Goal: Task Accomplishment & Management: Manage account settings

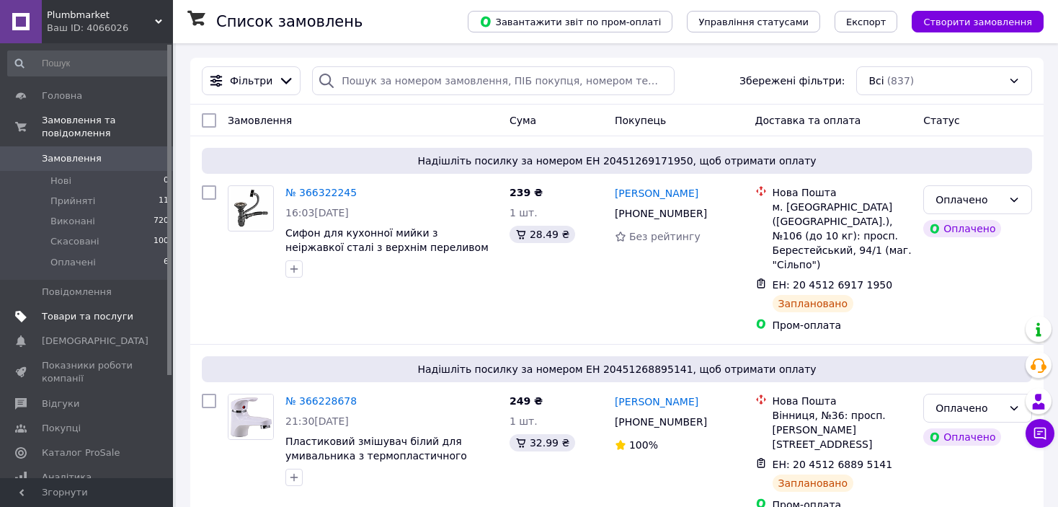
click at [83, 314] on link "Товари та послуги" at bounding box center [88, 316] width 177 height 25
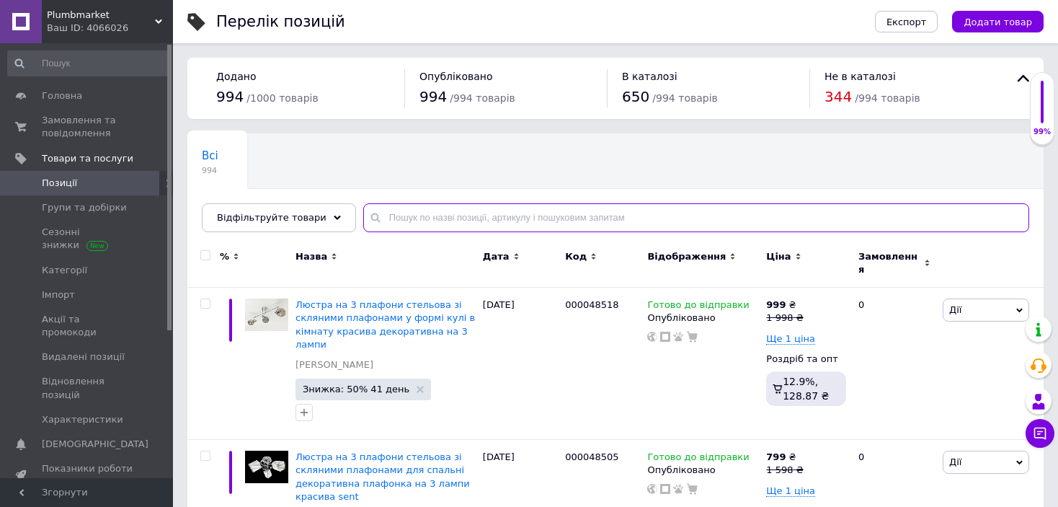
click at [374, 219] on input "text" at bounding box center [696, 217] width 666 height 29
paste input "Люстра на 2 плафона декоративная со стеклянными плафонами для кухни красивая по…"
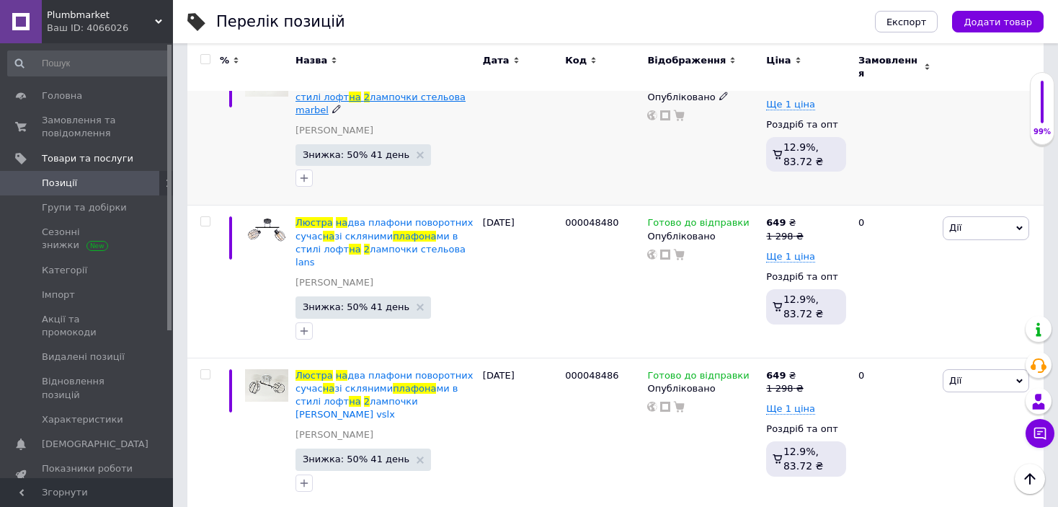
scroll to position [2149, 0]
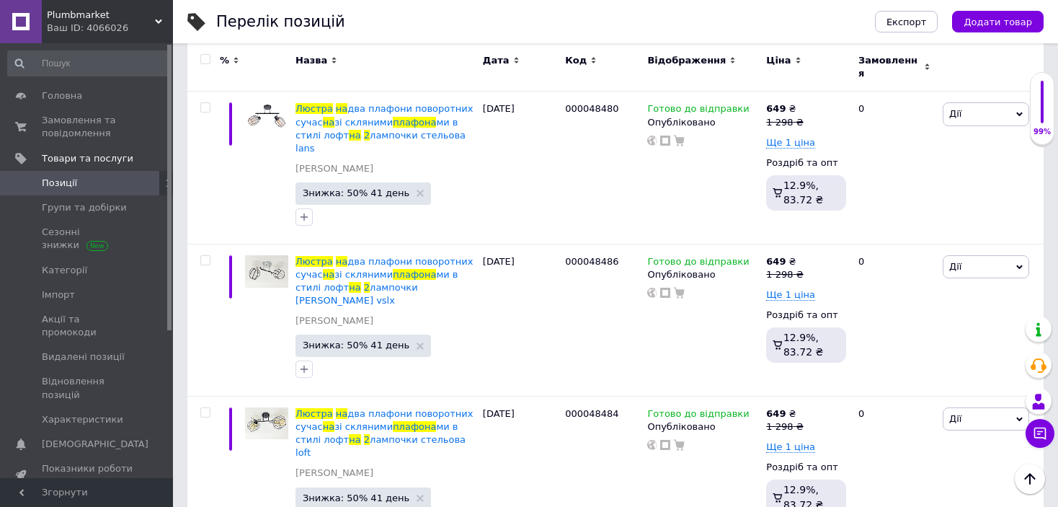
type input "Люстра на 2 плафона декоративная со стеклянными плафонами для кухни красивая по…"
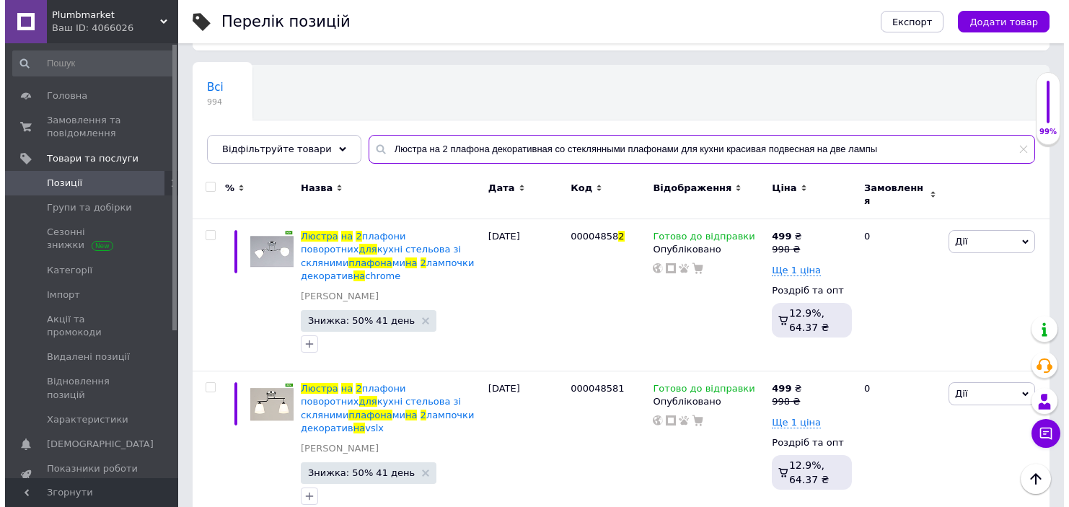
scroll to position [0, 0]
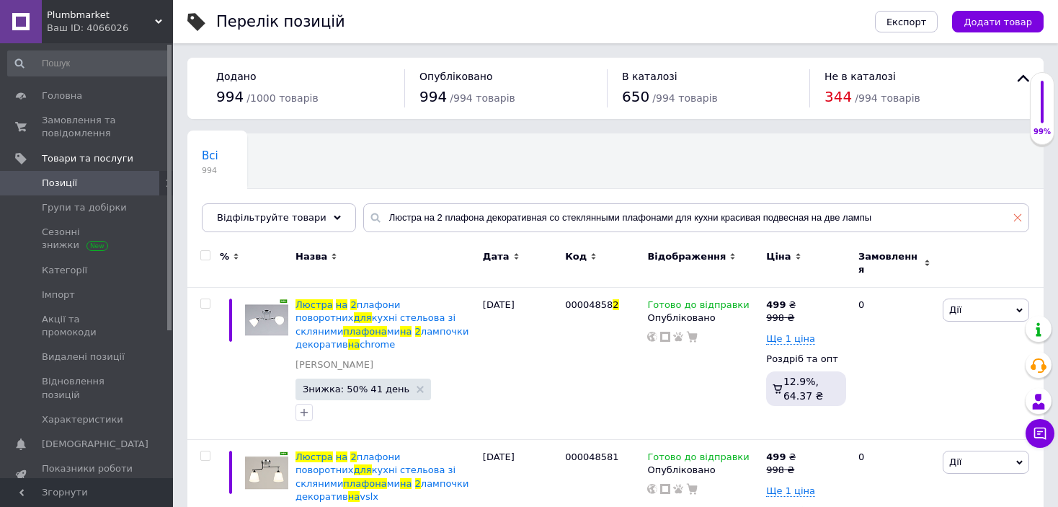
click at [1018, 213] on span at bounding box center [1018, 217] width 9 height 13
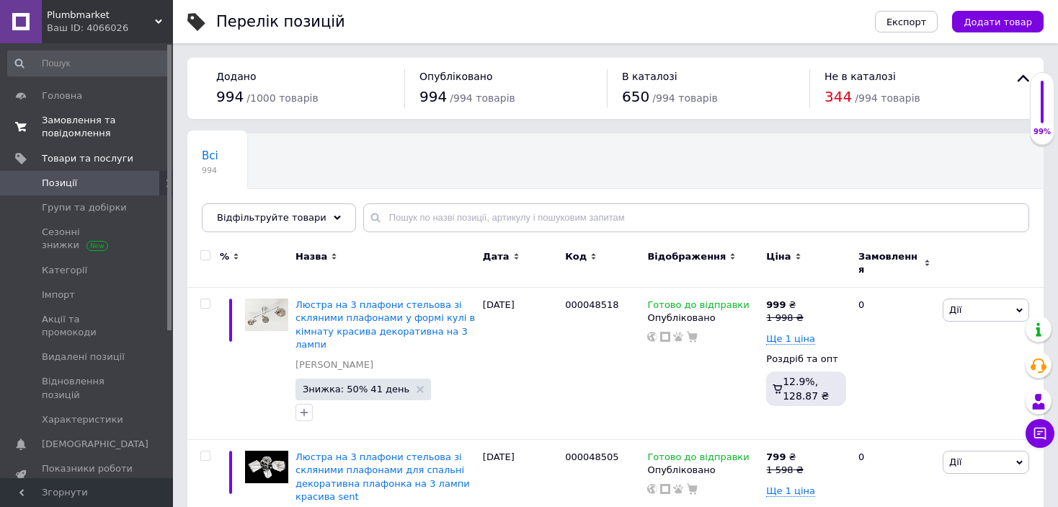
click at [82, 130] on span "Замовлення та повідомлення" at bounding box center [88, 127] width 92 height 26
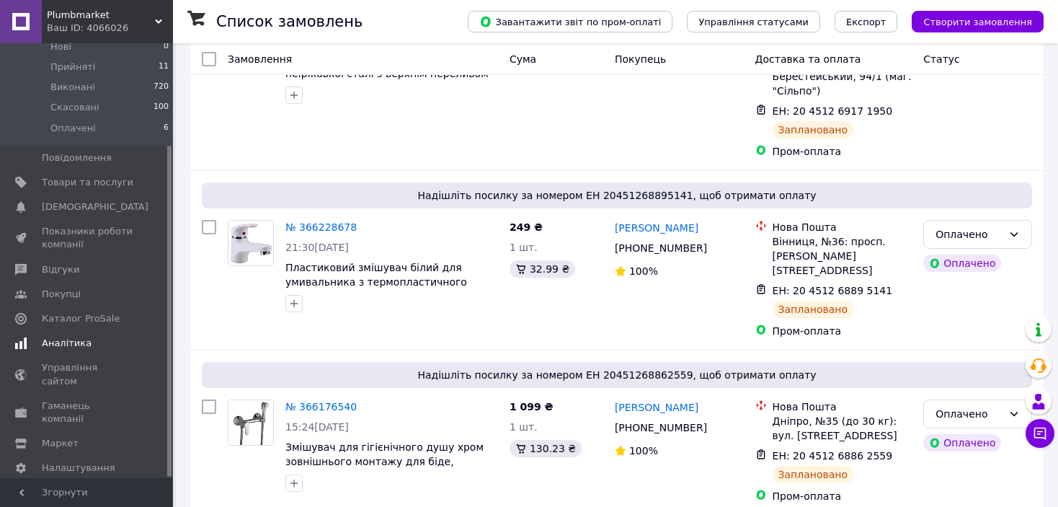
scroll to position [216, 0]
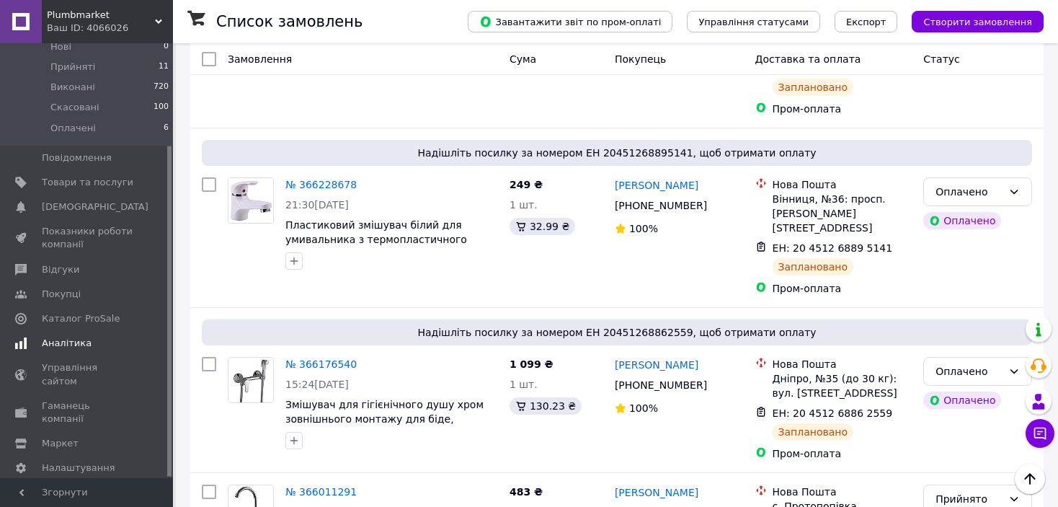
click at [70, 337] on span "Аналітика" at bounding box center [67, 343] width 50 height 13
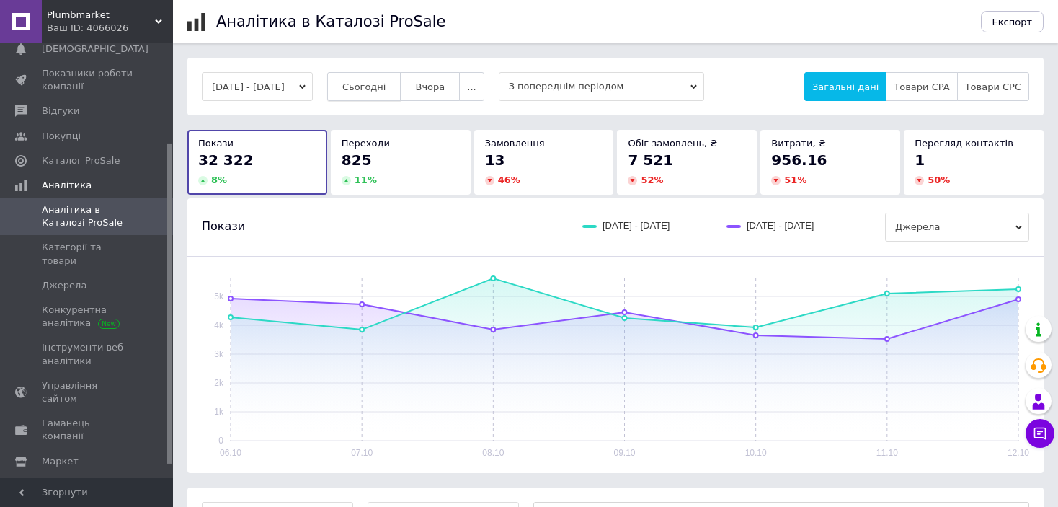
click at [386, 87] on span "Сьогодні" at bounding box center [364, 86] width 44 height 11
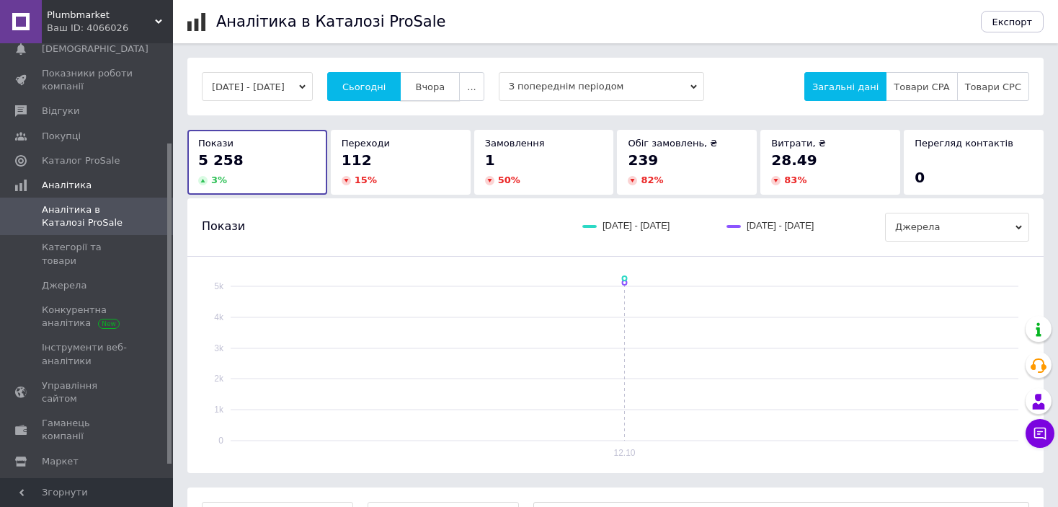
click at [440, 89] on span "Вчора" at bounding box center [430, 86] width 30 height 11
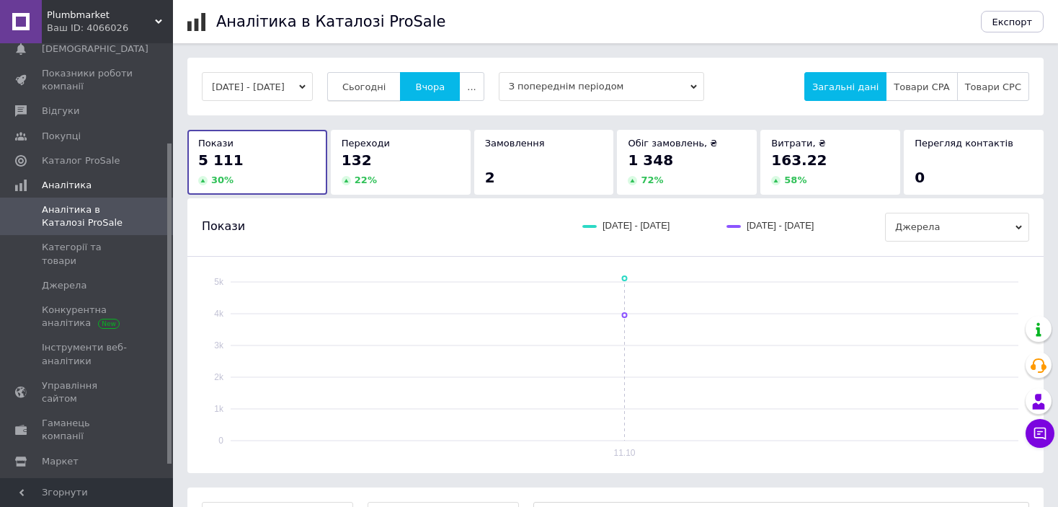
click at [382, 89] on span "Сьогодні" at bounding box center [364, 86] width 44 height 11
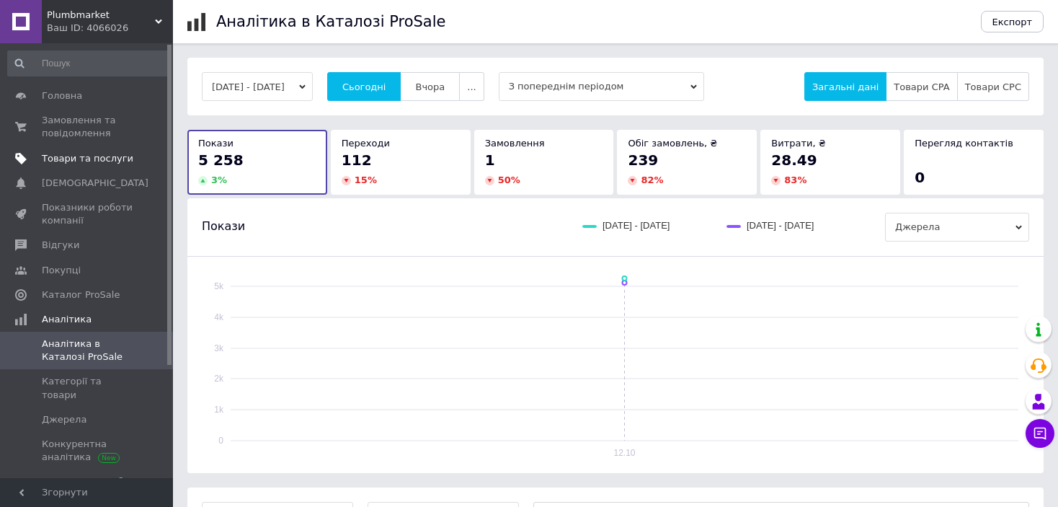
click at [78, 155] on span "Товари та послуги" at bounding box center [88, 158] width 92 height 13
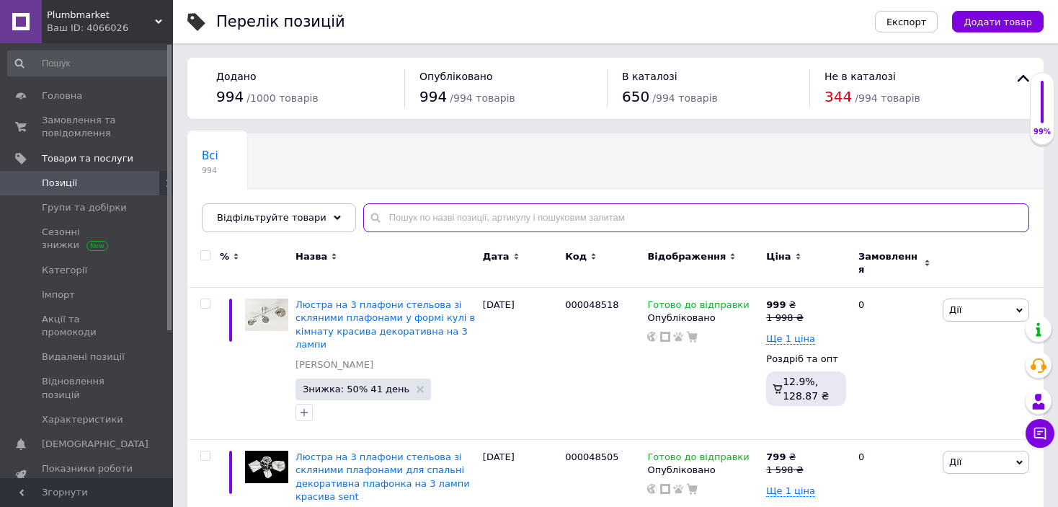
click at [400, 212] on input "text" at bounding box center [696, 217] width 666 height 29
paste input "Люстра на 2 плафона красивая с плафонами шарами потолочная со стеклянными плафо…"
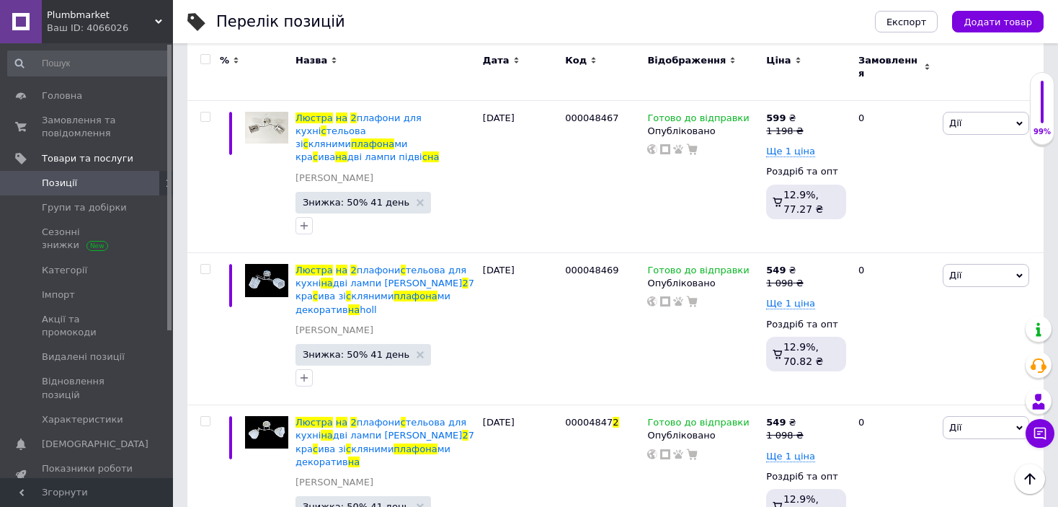
scroll to position [2426, 0]
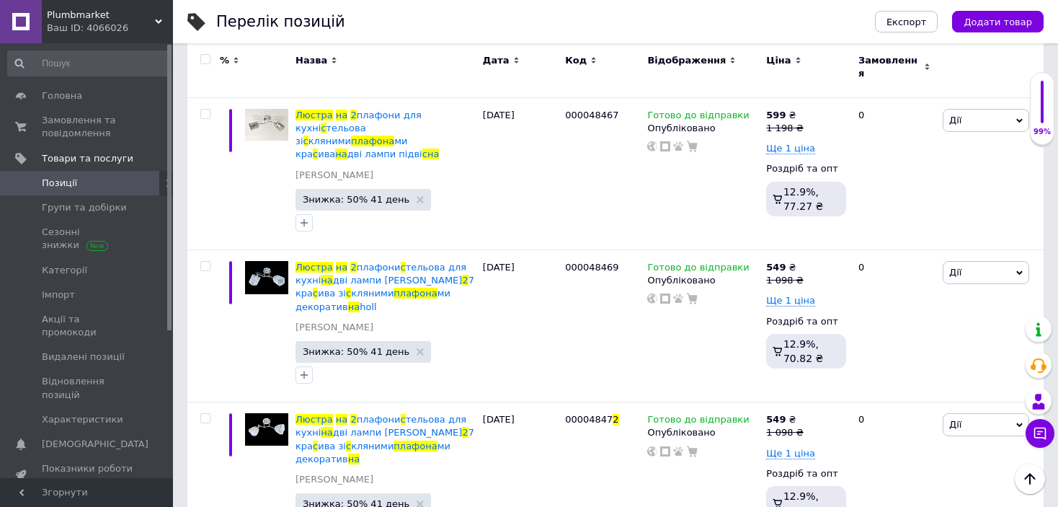
type input "Люстра на 2 плафона красивая с плафонами шарами потолочная со стеклянными плафо…"
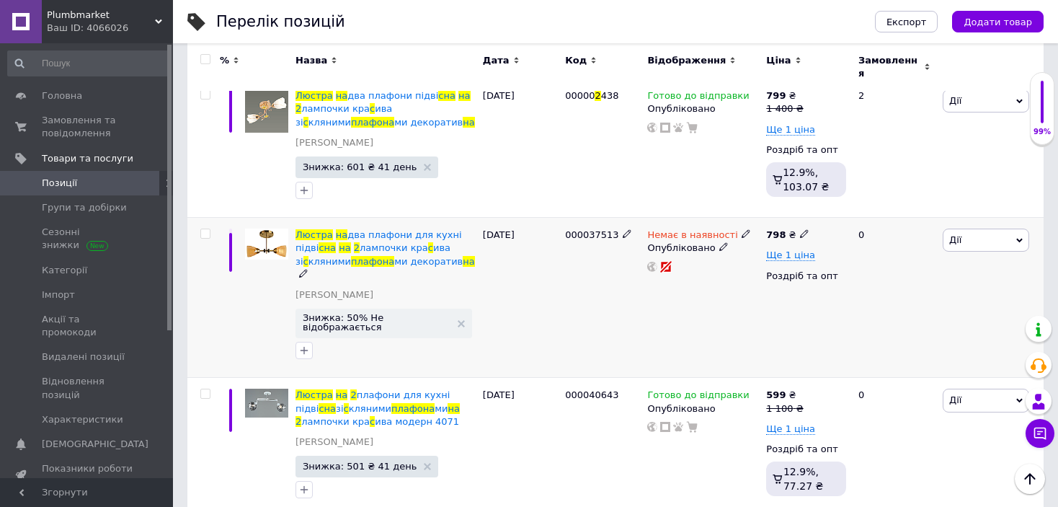
scroll to position [0, 0]
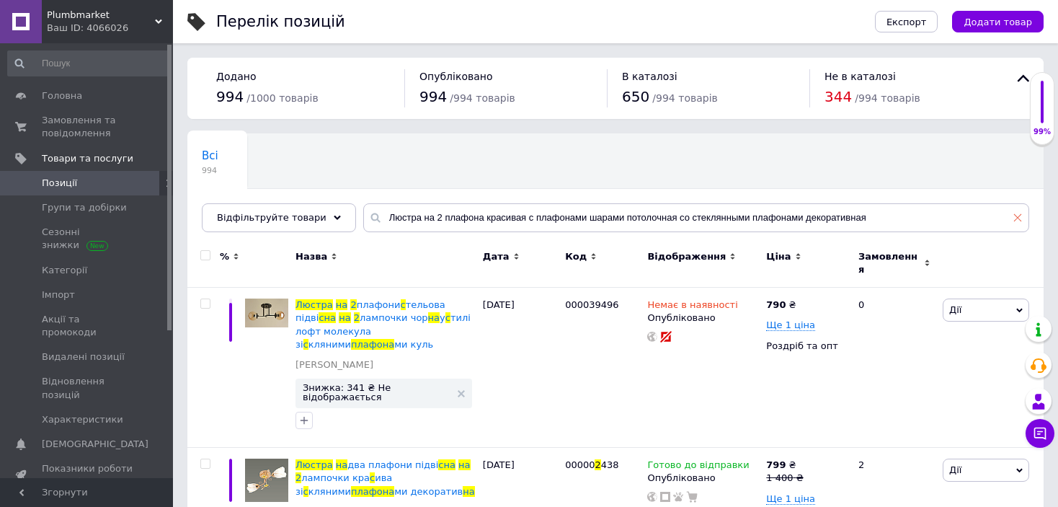
click at [1017, 223] on span at bounding box center [1018, 217] width 9 height 13
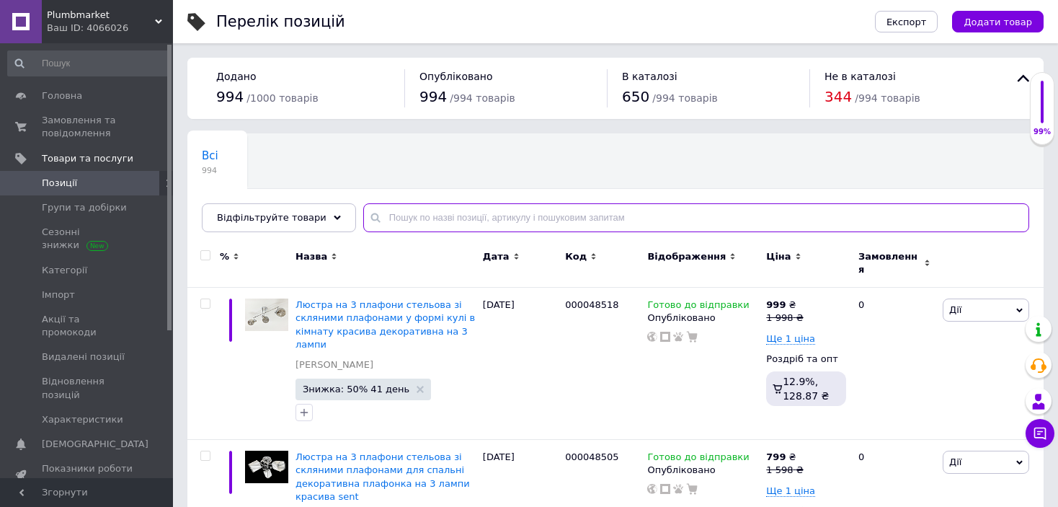
click at [411, 217] on input "text" at bounding box center [696, 217] width 666 height 29
paste input "000048476"
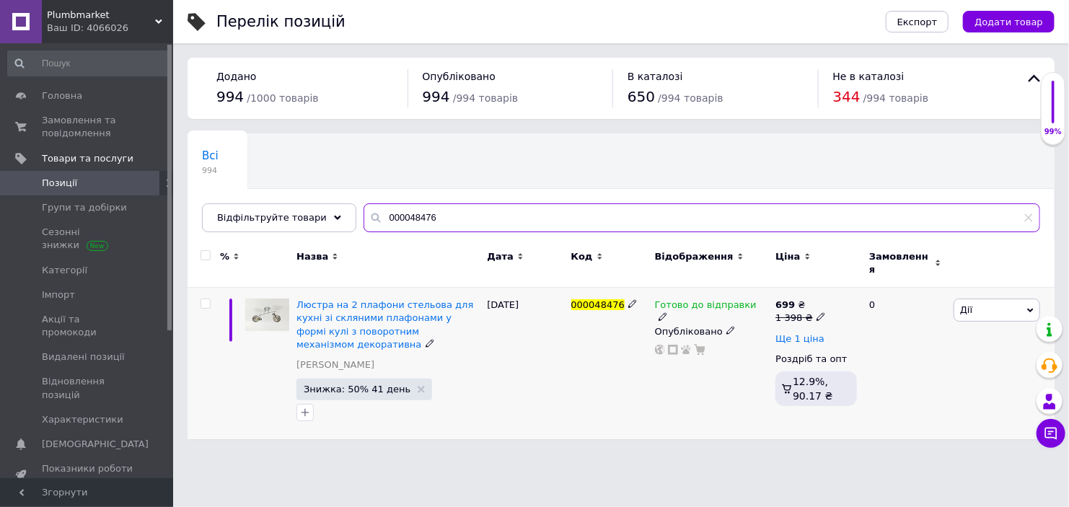
type input "000048476"
click at [804, 333] on span "Ще 1 ціна" at bounding box center [799, 339] width 49 height 12
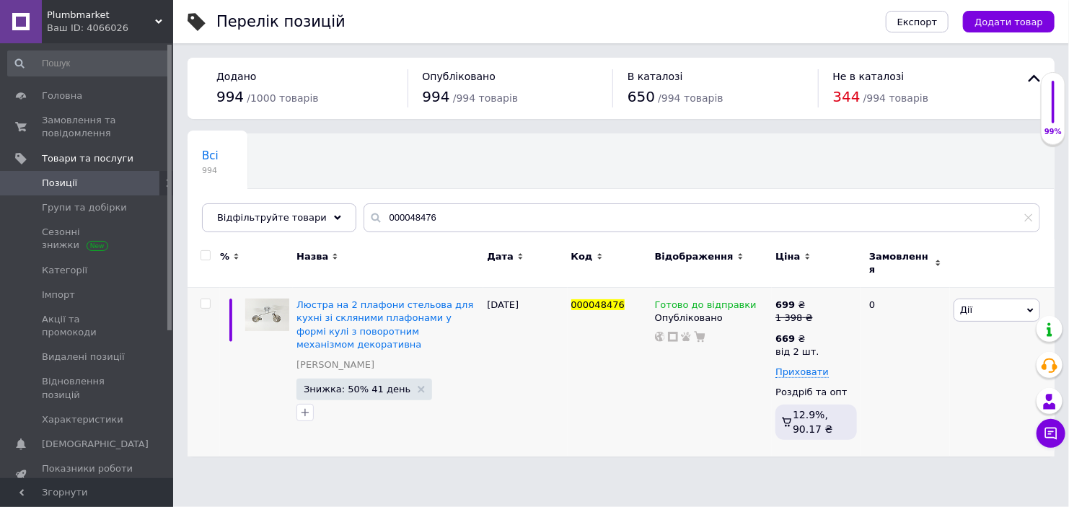
click at [1024, 216] on icon at bounding box center [1028, 217] width 9 height 9
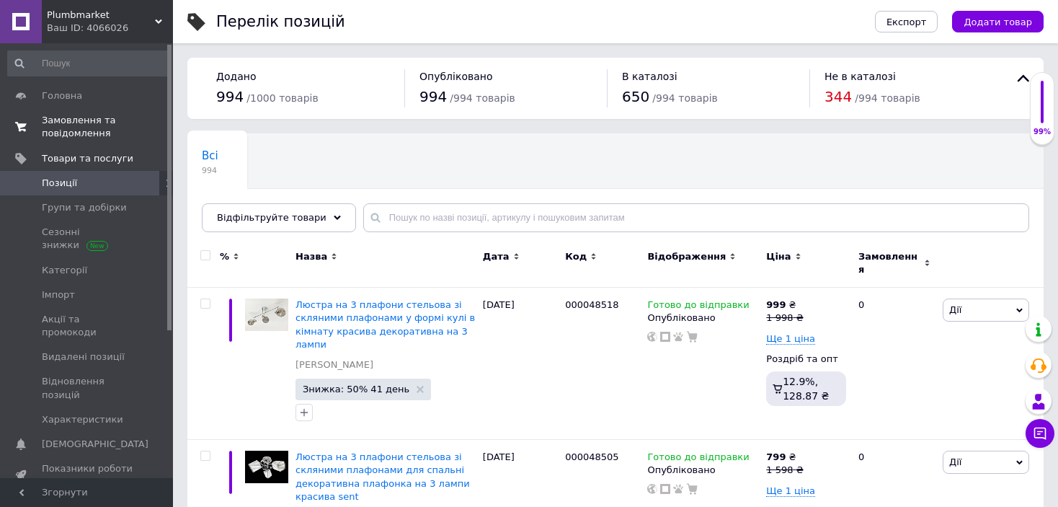
click at [106, 134] on span "Замовлення та повідомлення" at bounding box center [88, 127] width 92 height 26
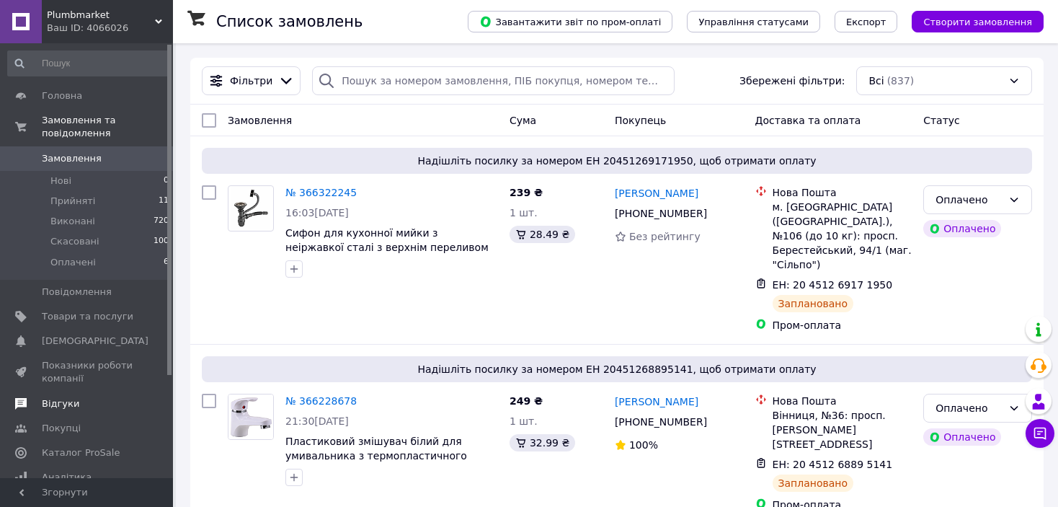
click at [67, 397] on span "Відгуки" at bounding box center [60, 403] width 37 height 13
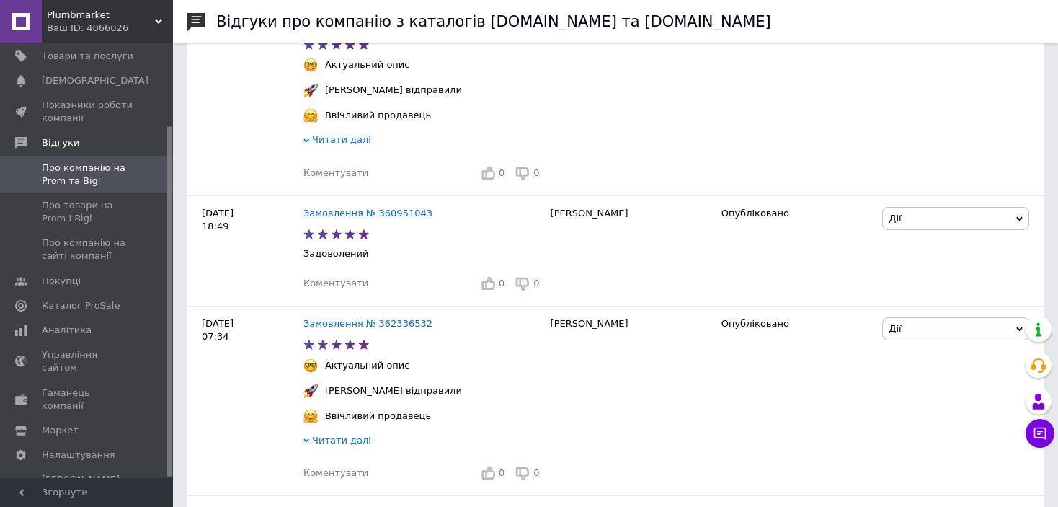
scroll to position [3376, 0]
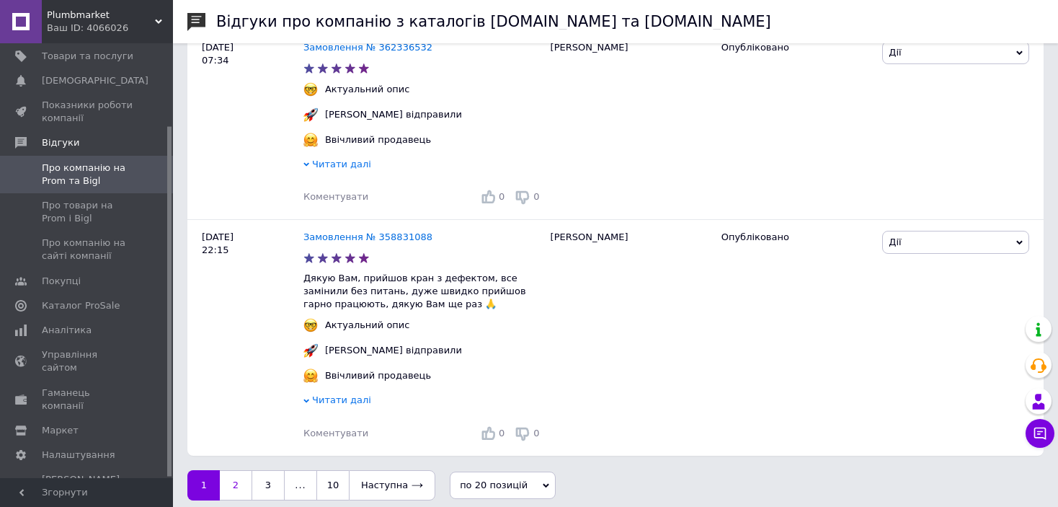
click at [225, 474] on link "2" at bounding box center [236, 485] width 32 height 30
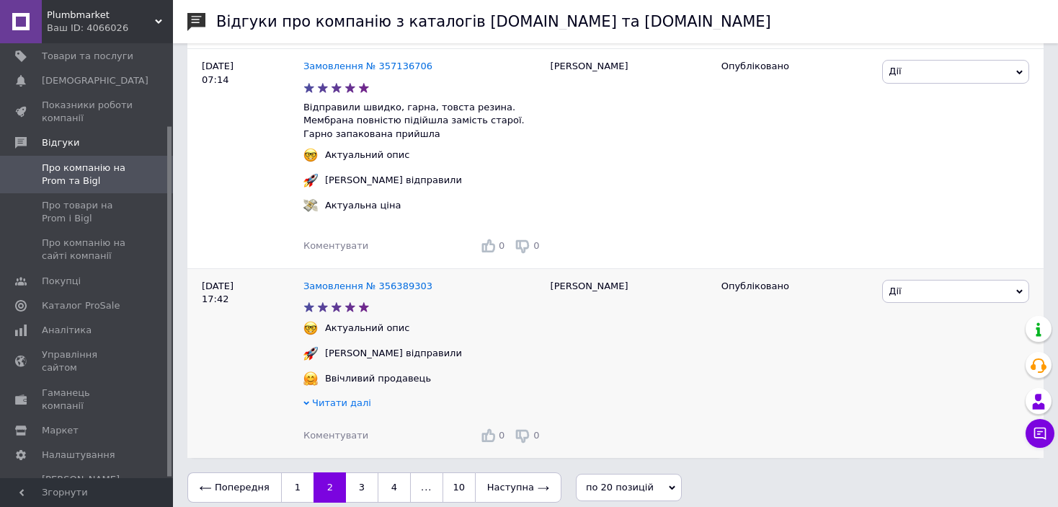
scroll to position [3340, 0]
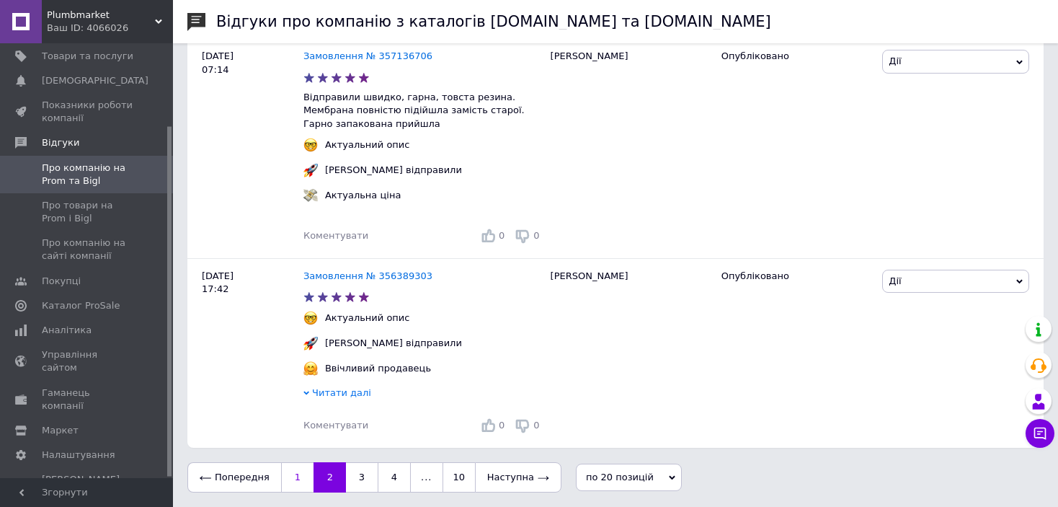
click at [288, 477] on link "1" at bounding box center [297, 477] width 32 height 30
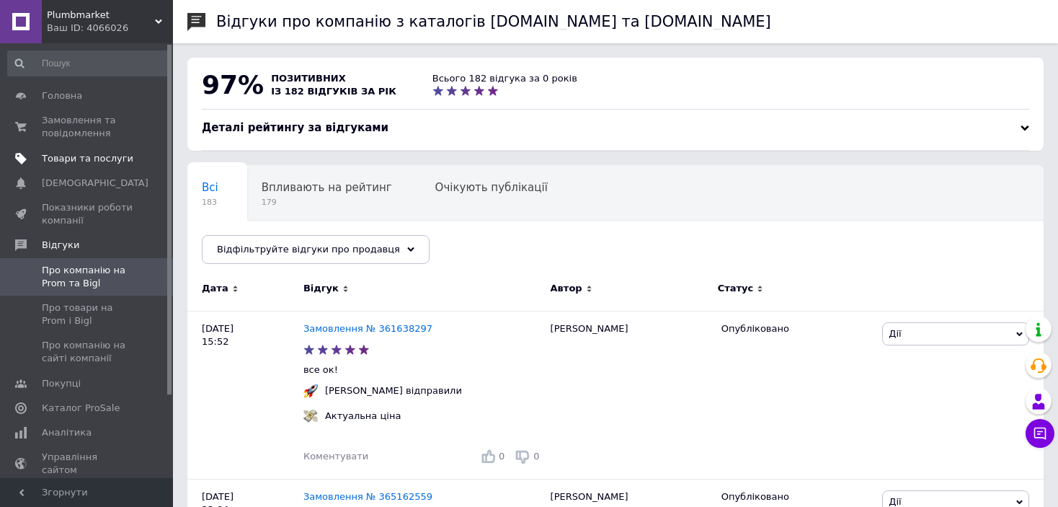
click at [83, 153] on span "Товари та послуги" at bounding box center [88, 158] width 92 height 13
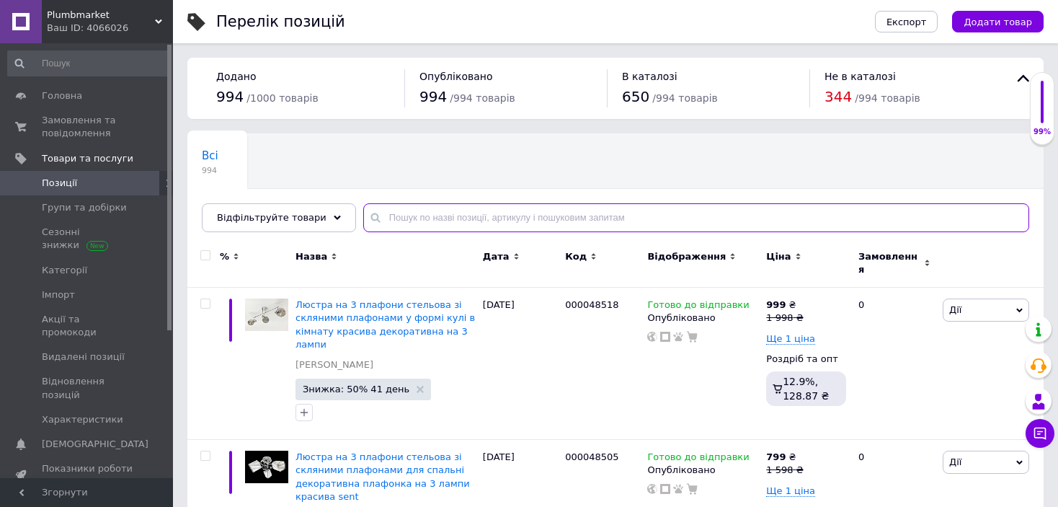
click at [425, 210] on input "text" at bounding box center [696, 217] width 666 height 29
paste input "Люстра на 2 плафона для кухни в стиле лофт потолочная на 2 лампочки декоративна…"
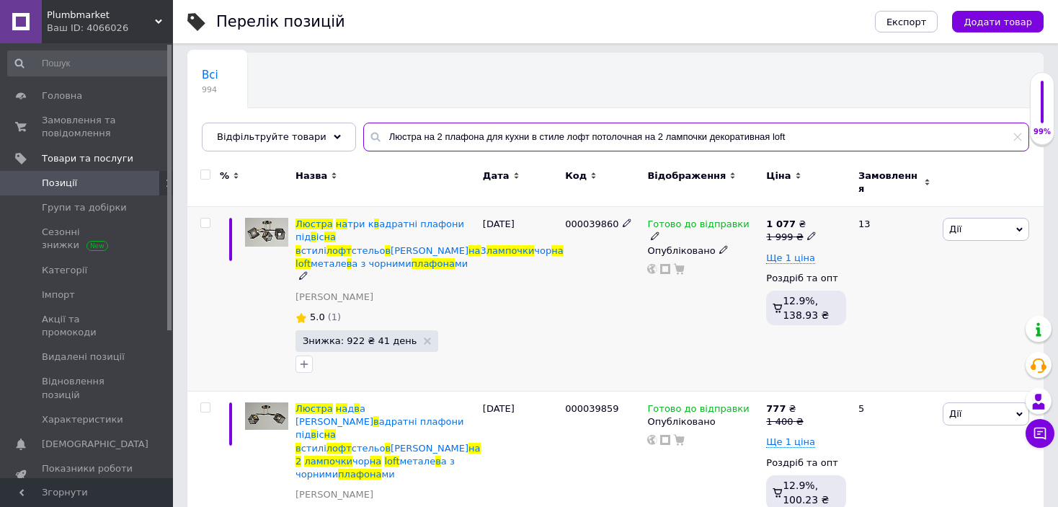
scroll to position [108, 0]
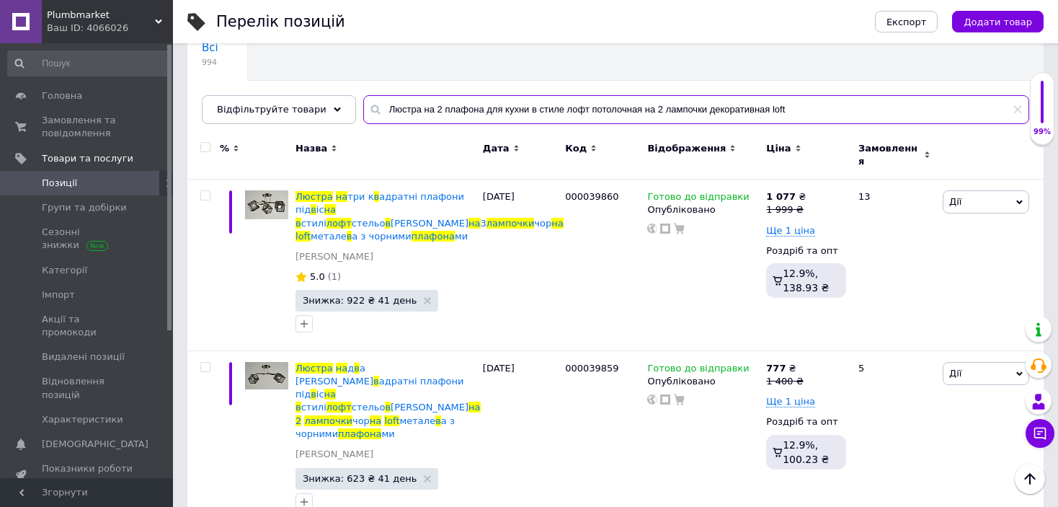
type input "Люстра на 2 плафона для кухни в стиле лофт потолочная на 2 лампочки декоративна…"
